Goal: Task Accomplishment & Management: Complete application form

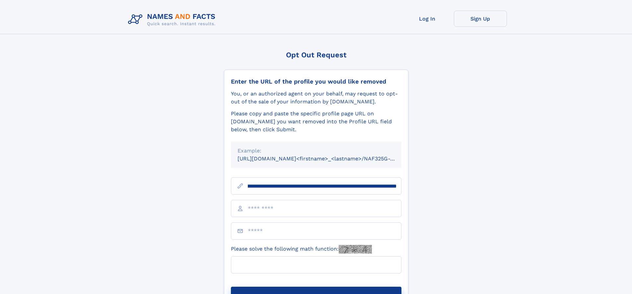
scroll to position [0, 82]
type input "**********"
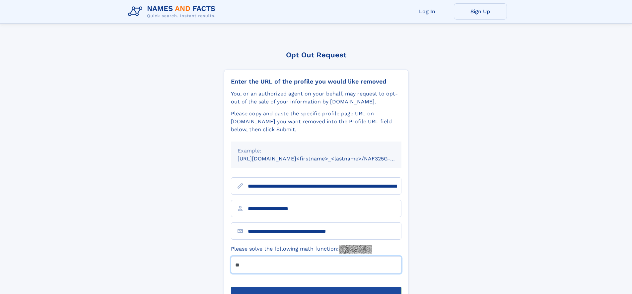
type input "**"
click at [316, 287] on button "Submit Opt Out Request" at bounding box center [316, 297] width 171 height 21
